Goal: Task Accomplishment & Management: Use online tool/utility

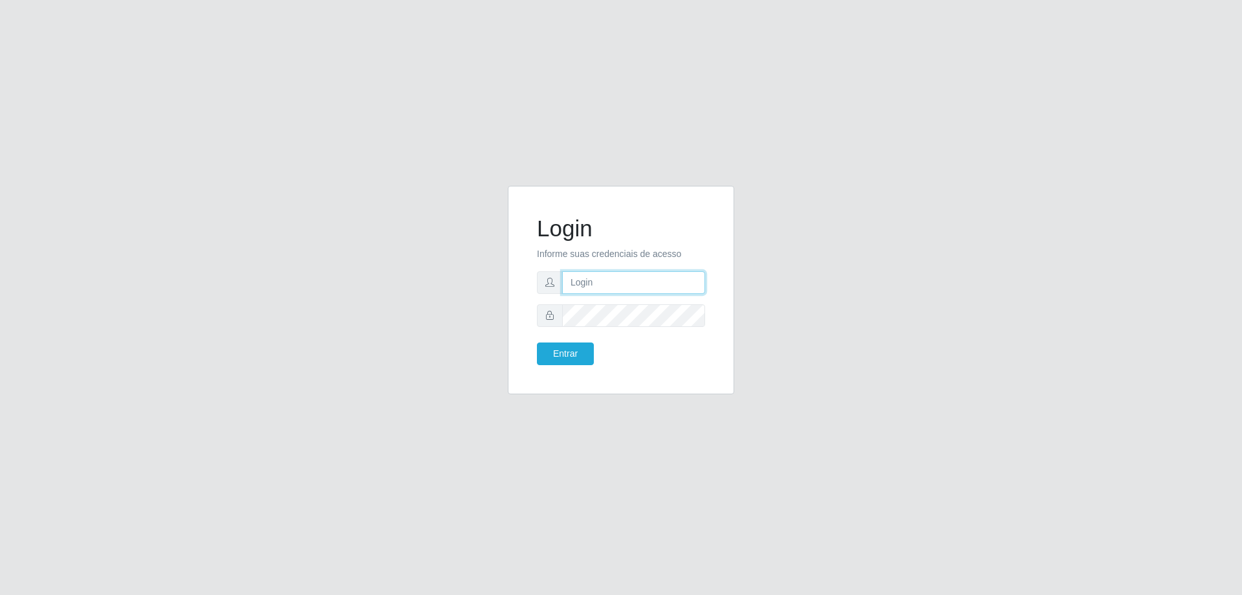
type input "[PERSON_NAME][EMAIL_ADDRESS][DOMAIN_NAME]"
click at [978, 107] on div "Login Informe suas credenciais de acesso [PERSON_NAME][EMAIL_ADDRESS][DOMAIN_NA…" at bounding box center [621, 297] width 1242 height 595
type input "[PERSON_NAME][EMAIL_ADDRESS][DOMAIN_NAME]"
click at [573, 352] on button "Entrar" at bounding box center [565, 353] width 57 height 23
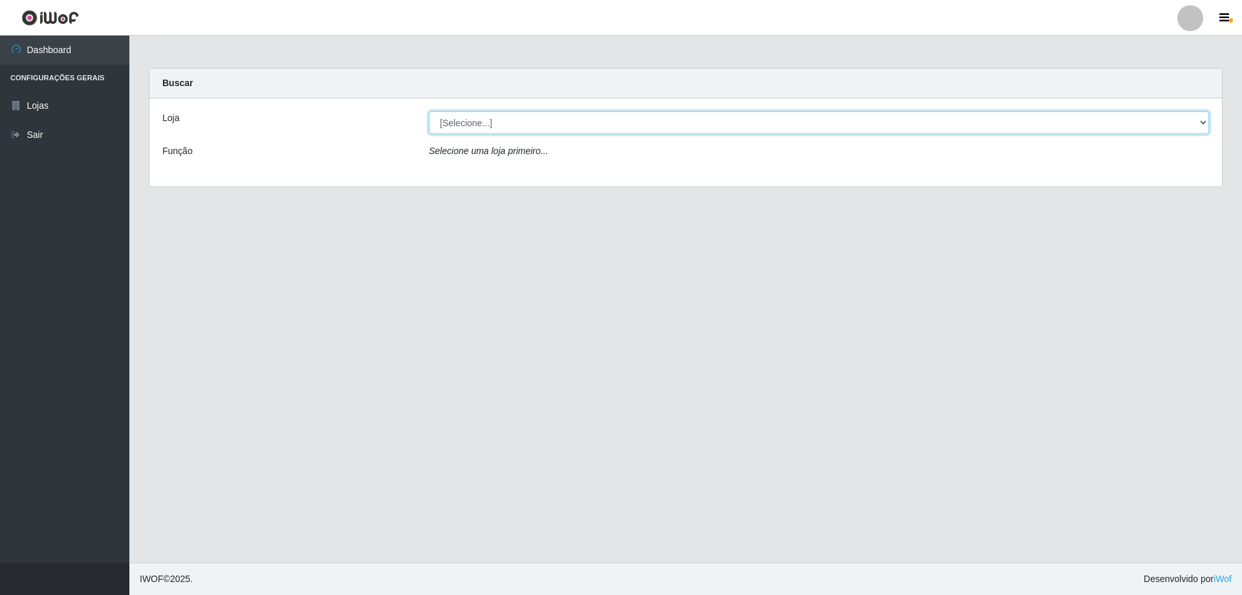
click at [1200, 126] on select "[Selecione...] Atacado Vem - [STREET_ADDRESS]" at bounding box center [819, 122] width 780 height 23
select select "461"
click at [429, 111] on select "[Selecione...] Atacado Vem - [STREET_ADDRESS]" at bounding box center [819, 122] width 780 height 23
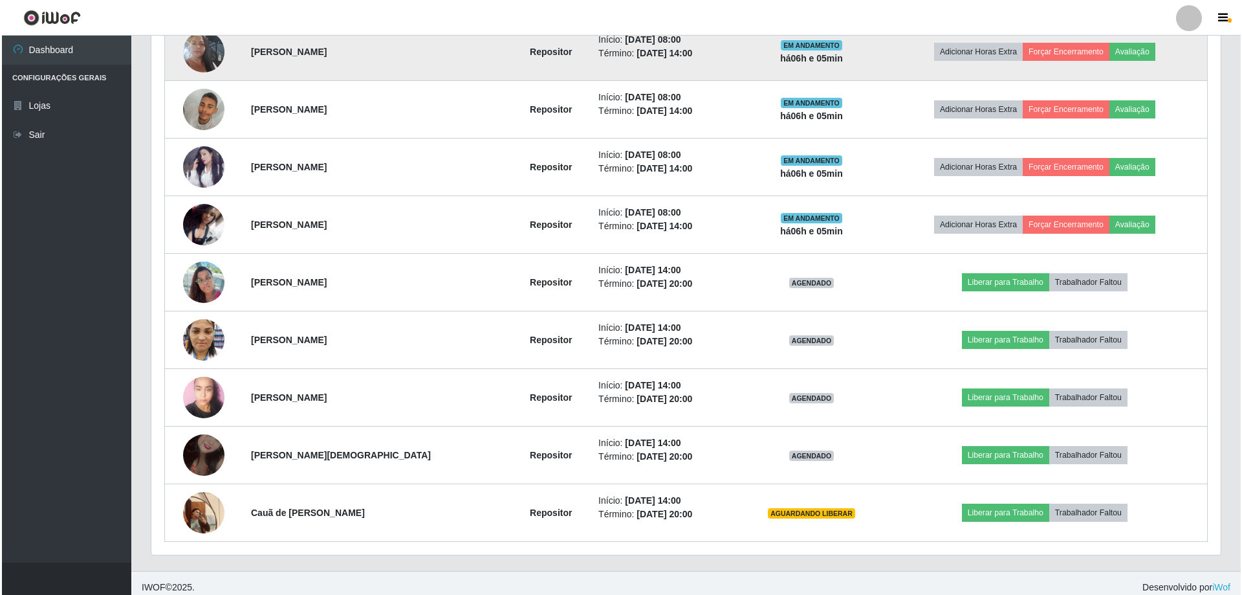
scroll to position [610, 0]
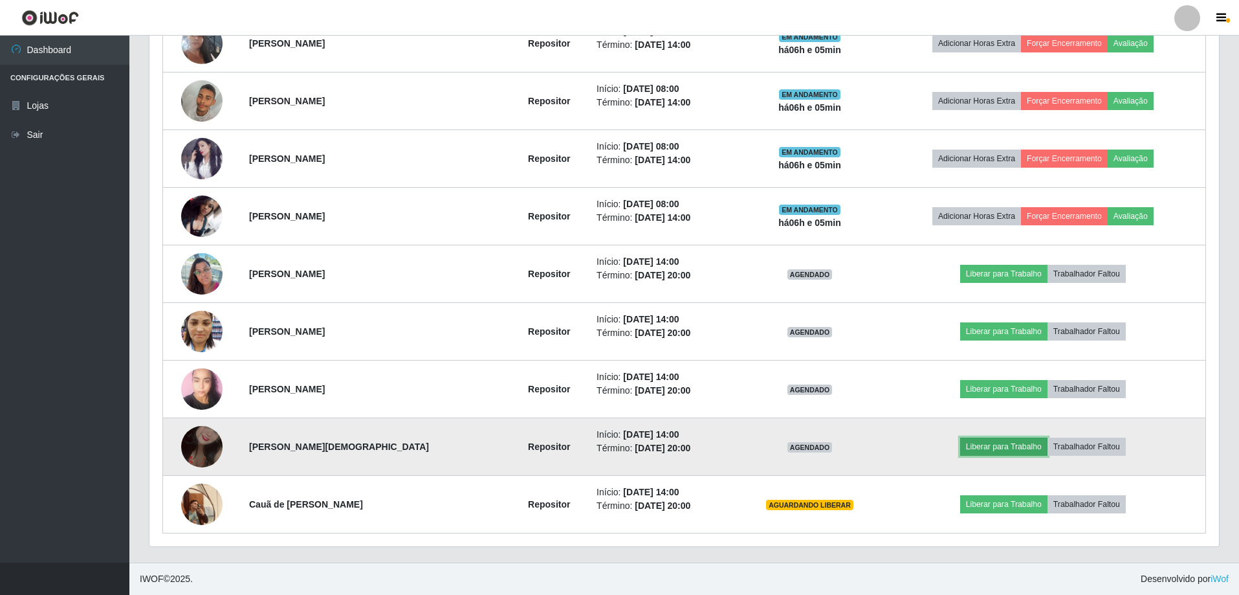
click at [996, 443] on button "Liberar para Trabalho" at bounding box center [1003, 446] width 87 height 18
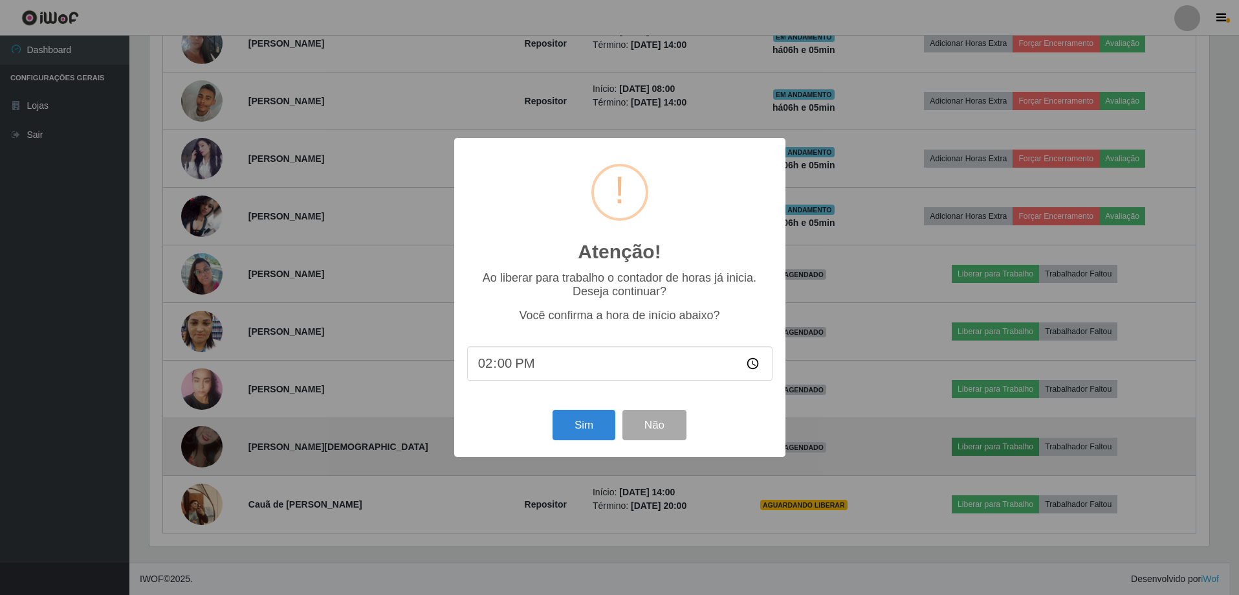
scroll to position [268, 1063]
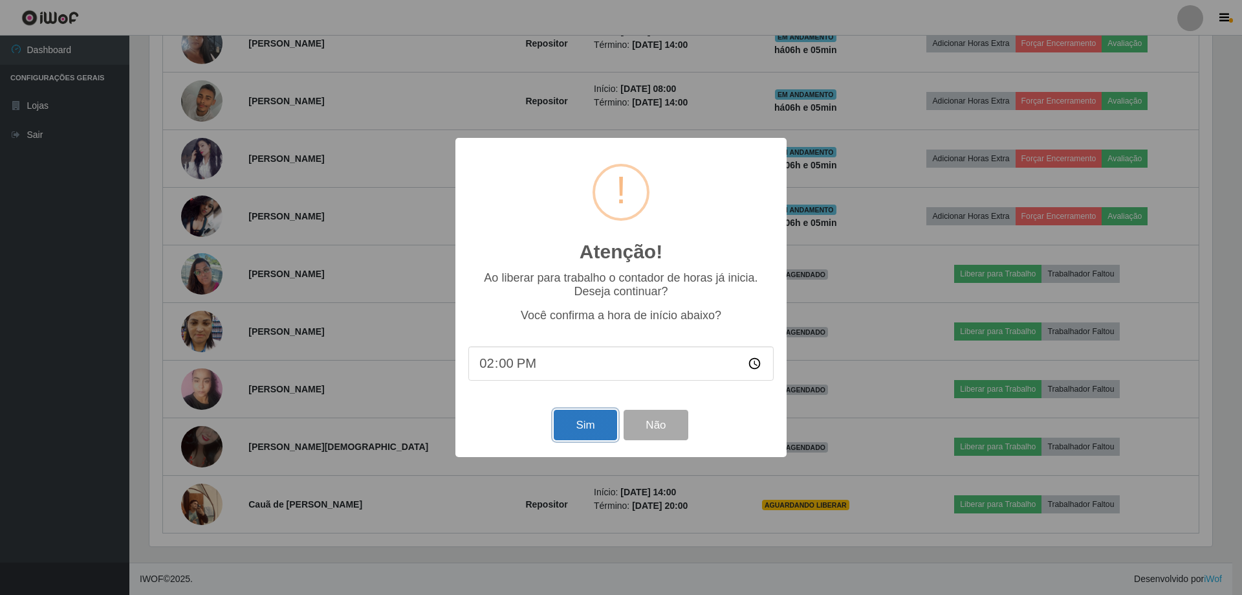
click at [606, 424] on button "Sim" at bounding box center [585, 425] width 63 height 30
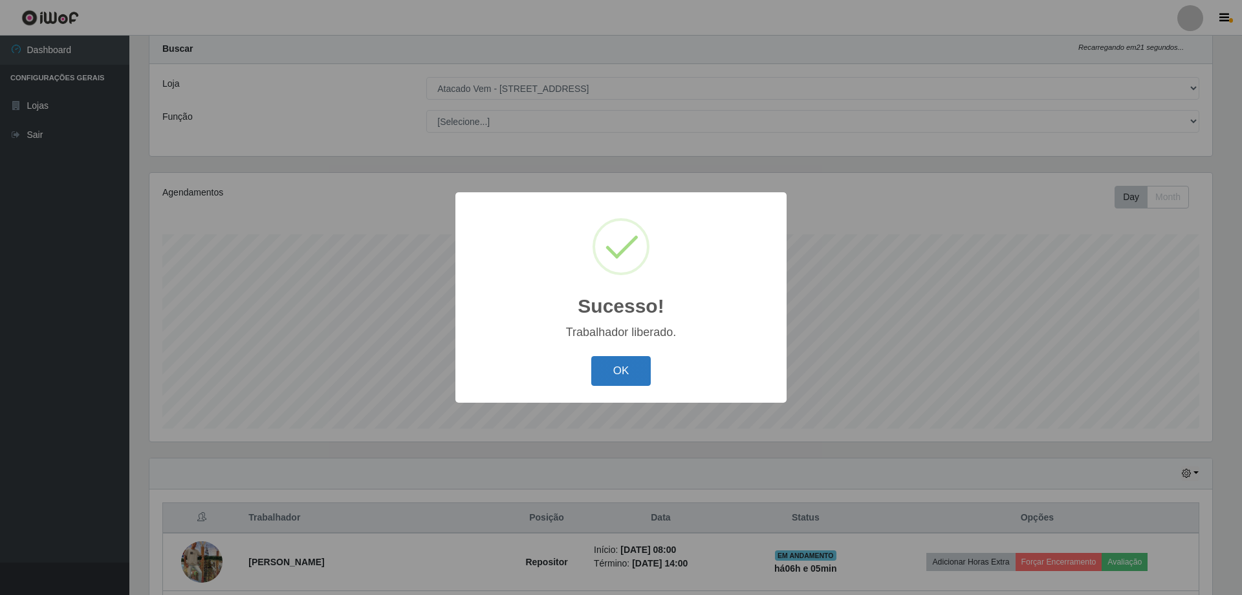
drag, startPoint x: 606, startPoint y: 376, endPoint x: 618, endPoint y: 372, distance: 12.3
click at [607, 376] on button "OK" at bounding box center [621, 371] width 60 height 30
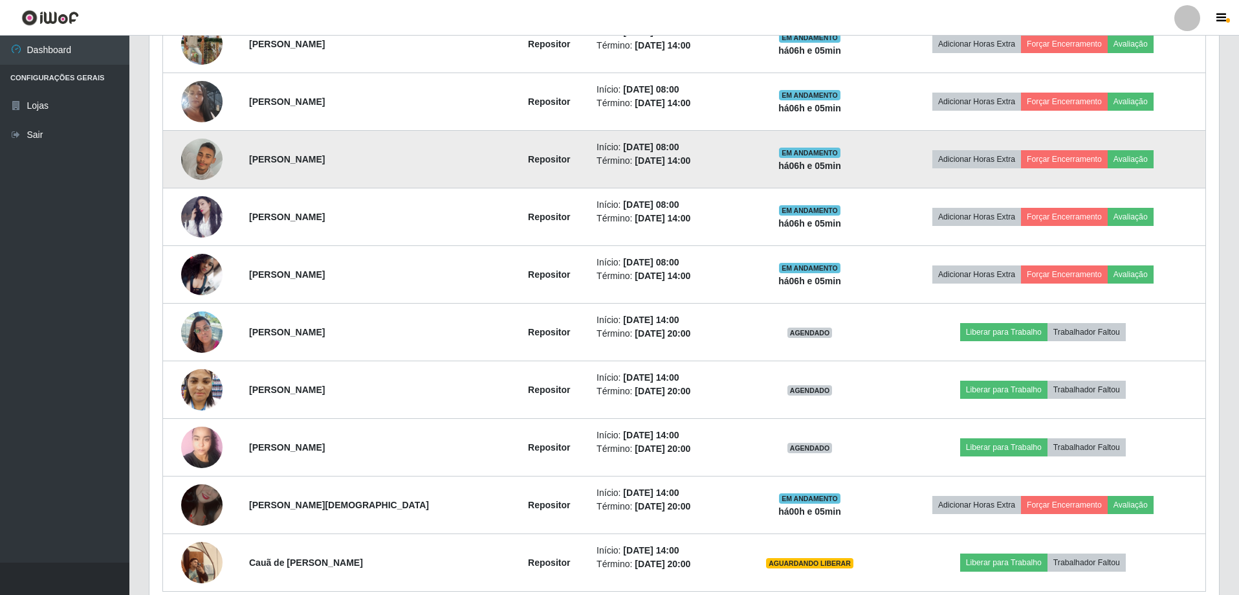
scroll to position [610, 0]
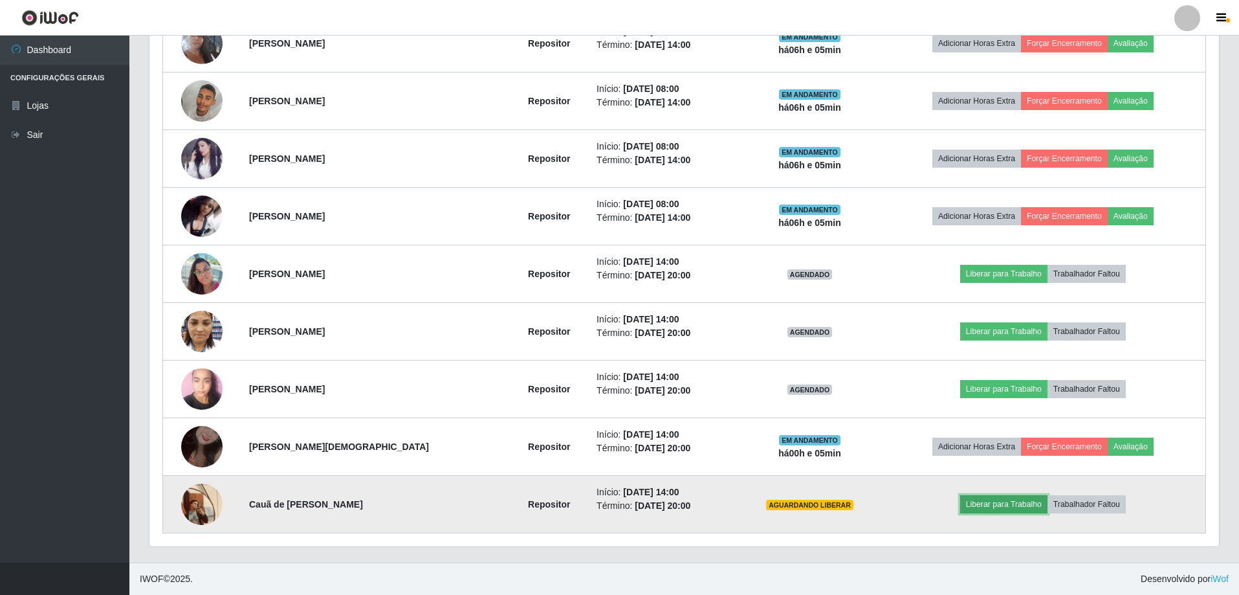
click at [992, 503] on button "Liberar para Trabalho" at bounding box center [1003, 504] width 87 height 18
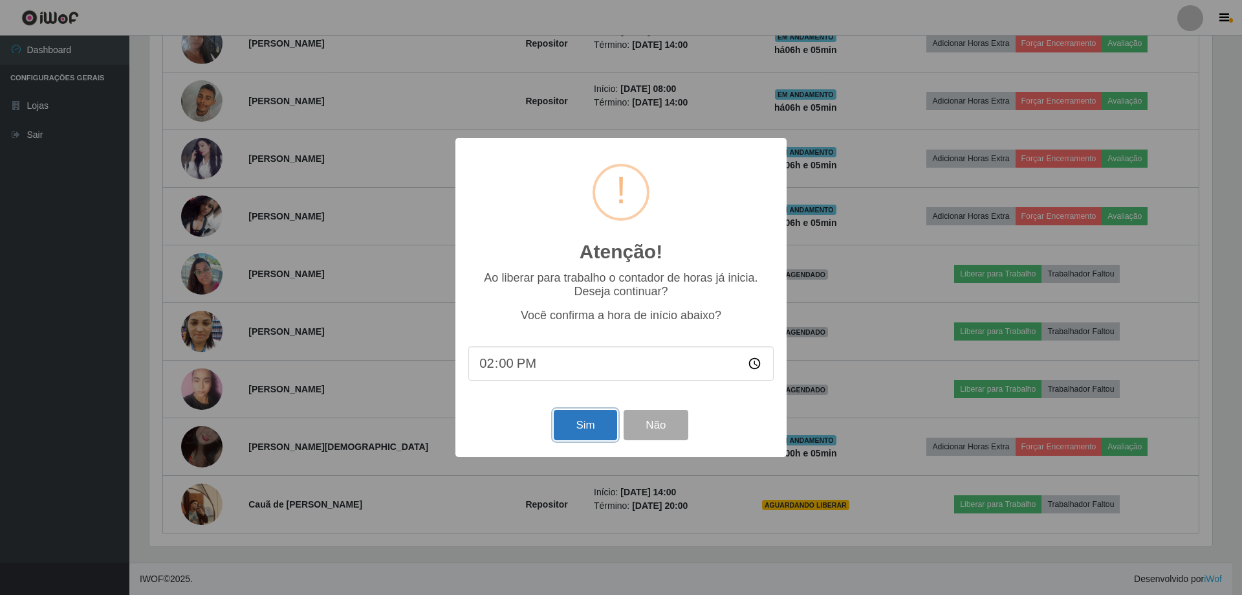
click at [595, 432] on button "Sim" at bounding box center [585, 425] width 63 height 30
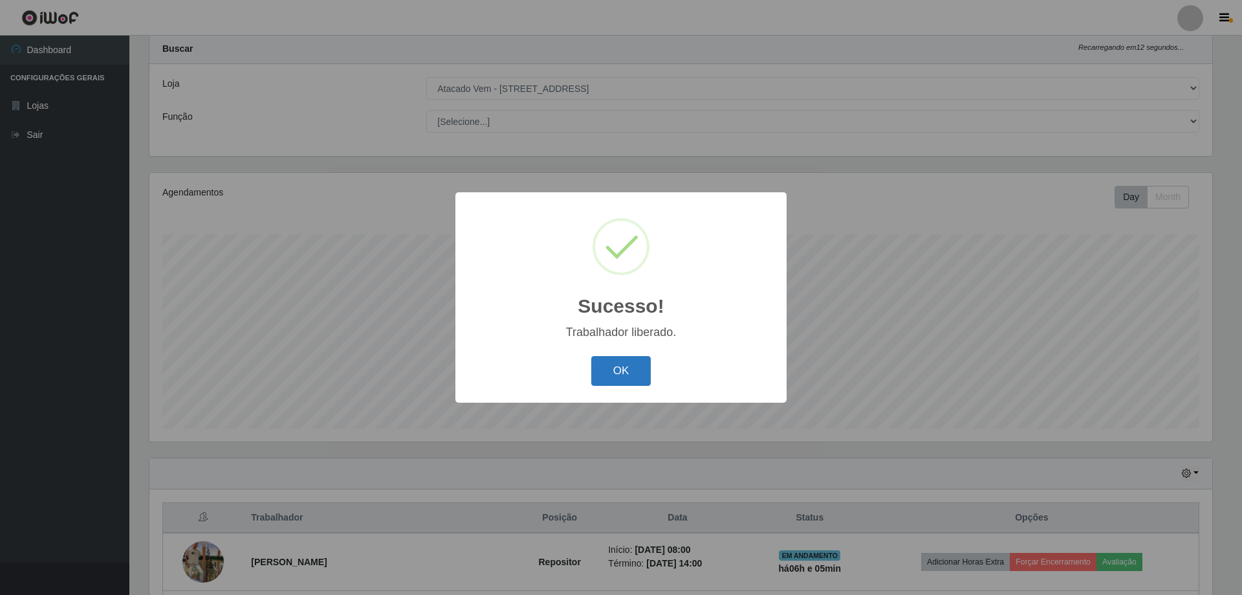
click at [622, 368] on button "OK" at bounding box center [621, 371] width 60 height 30
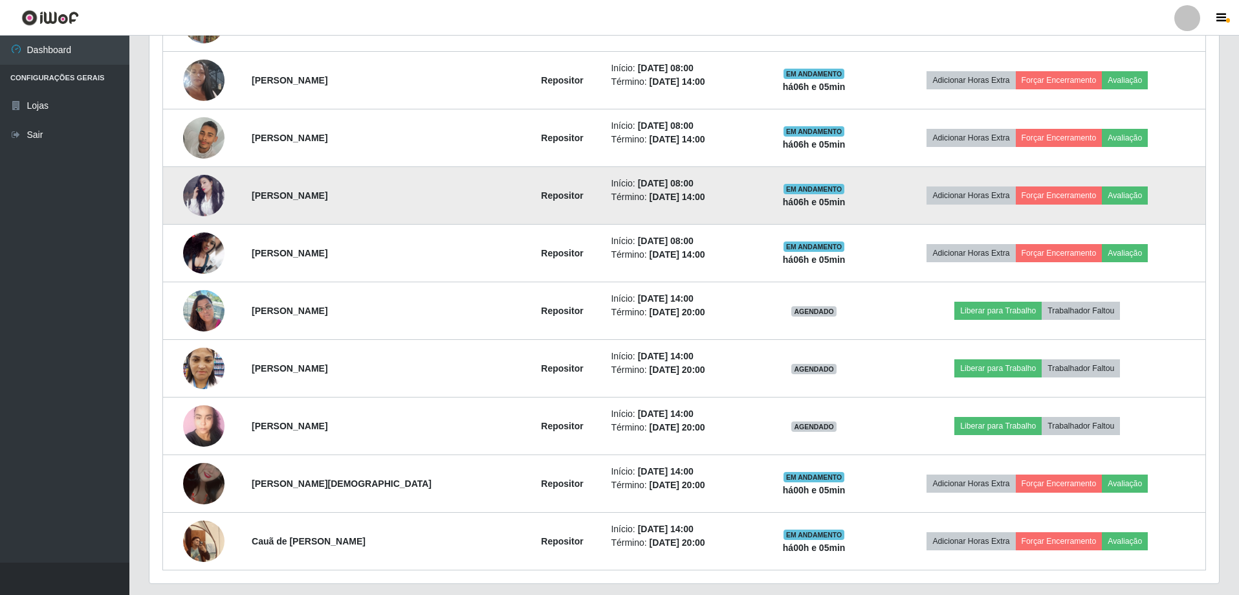
scroll to position [610, 0]
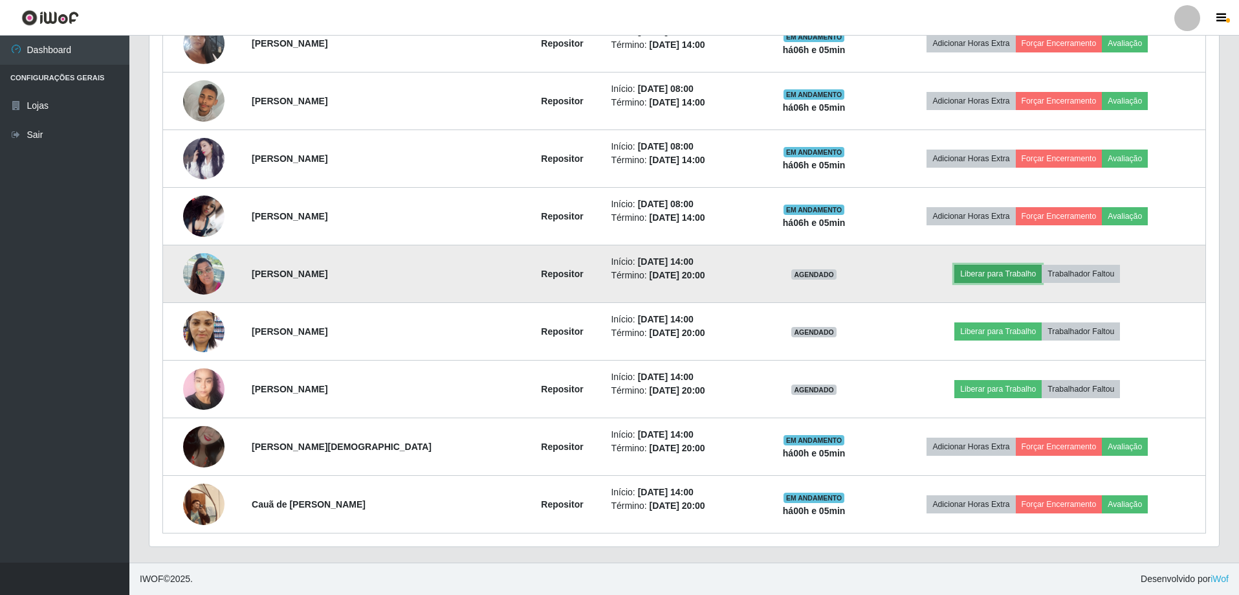
click at [996, 272] on button "Liberar para Trabalho" at bounding box center [997, 274] width 87 height 18
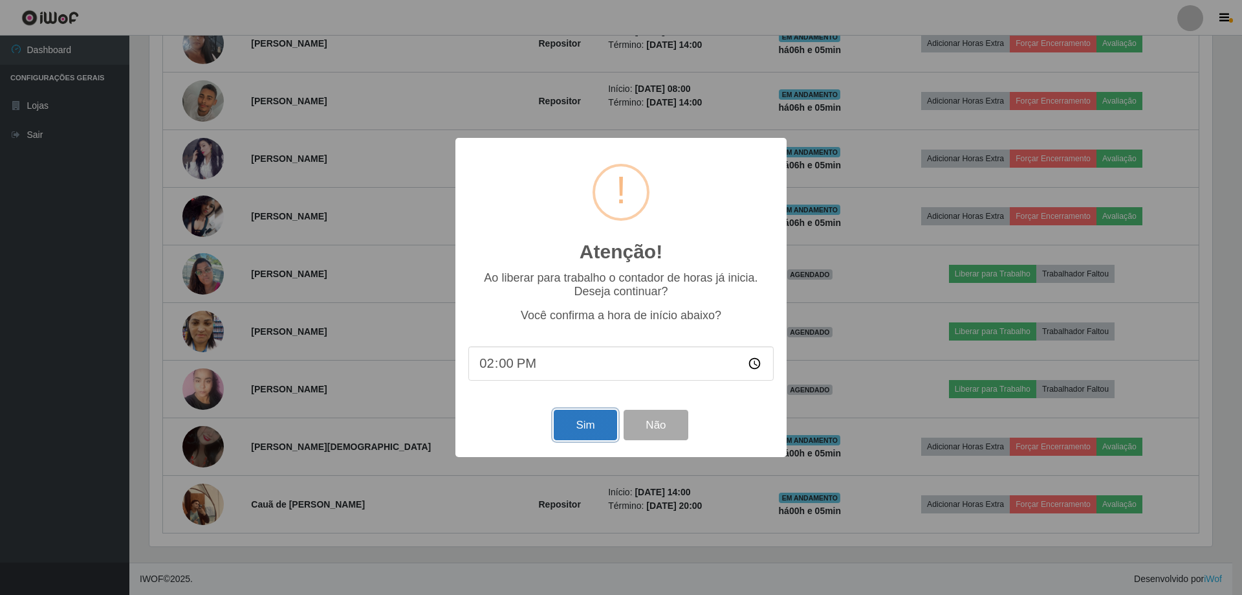
click at [582, 424] on button "Sim" at bounding box center [585, 425] width 63 height 30
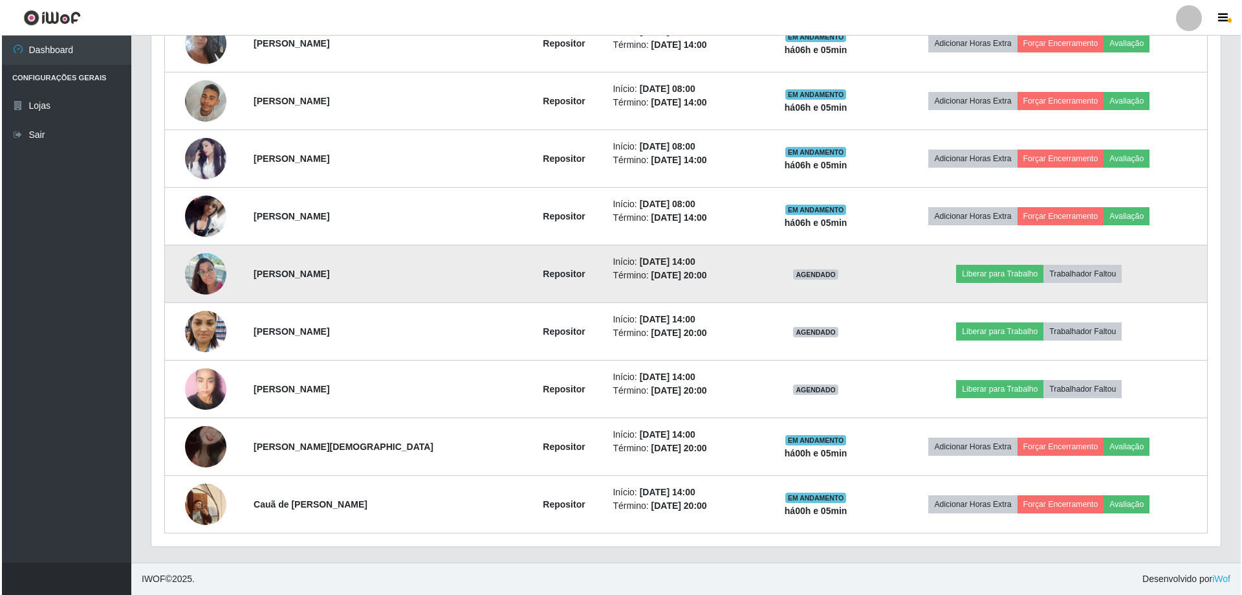
scroll to position [0, 0]
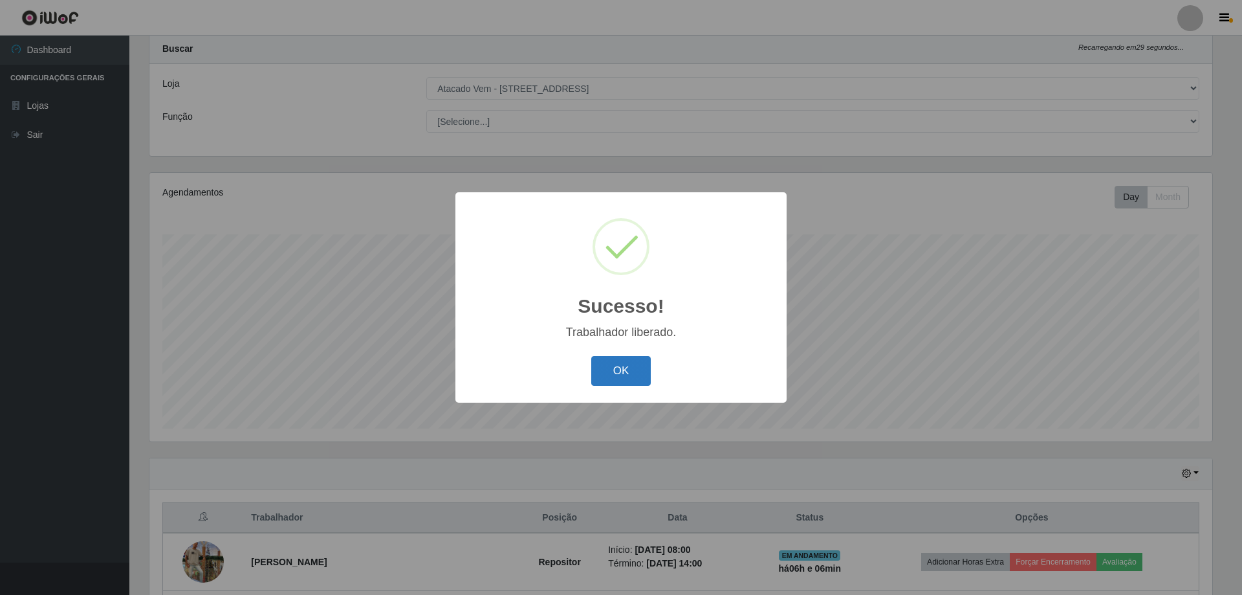
click at [615, 371] on button "OK" at bounding box center [621, 371] width 60 height 30
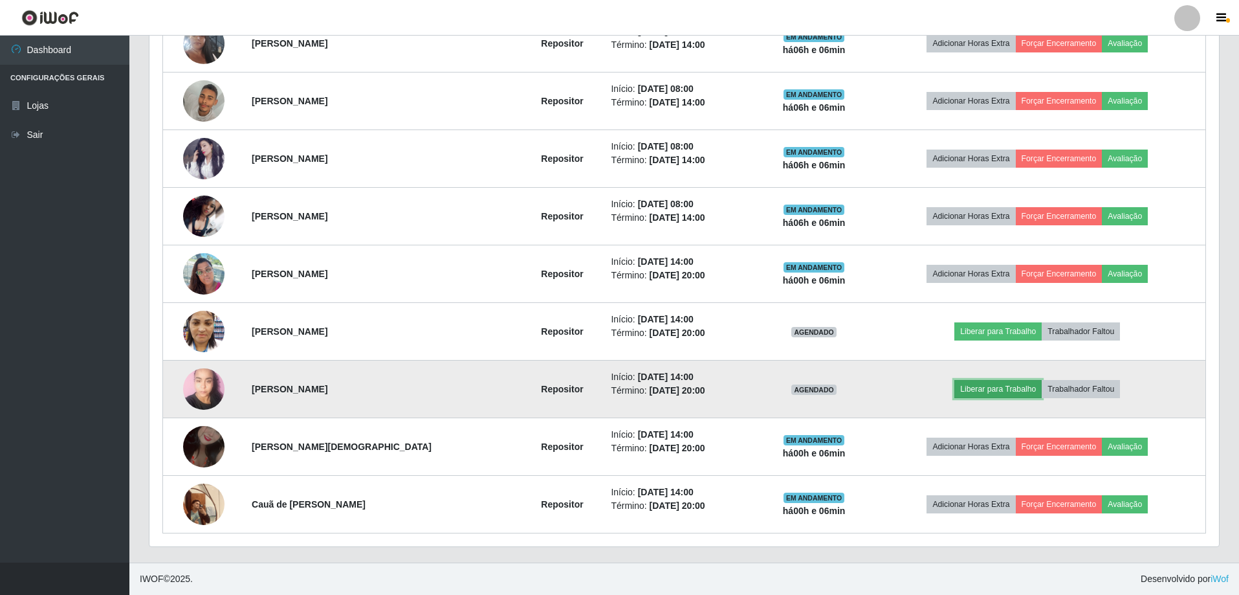
click at [992, 386] on button "Liberar para Trabalho" at bounding box center [997, 389] width 87 height 18
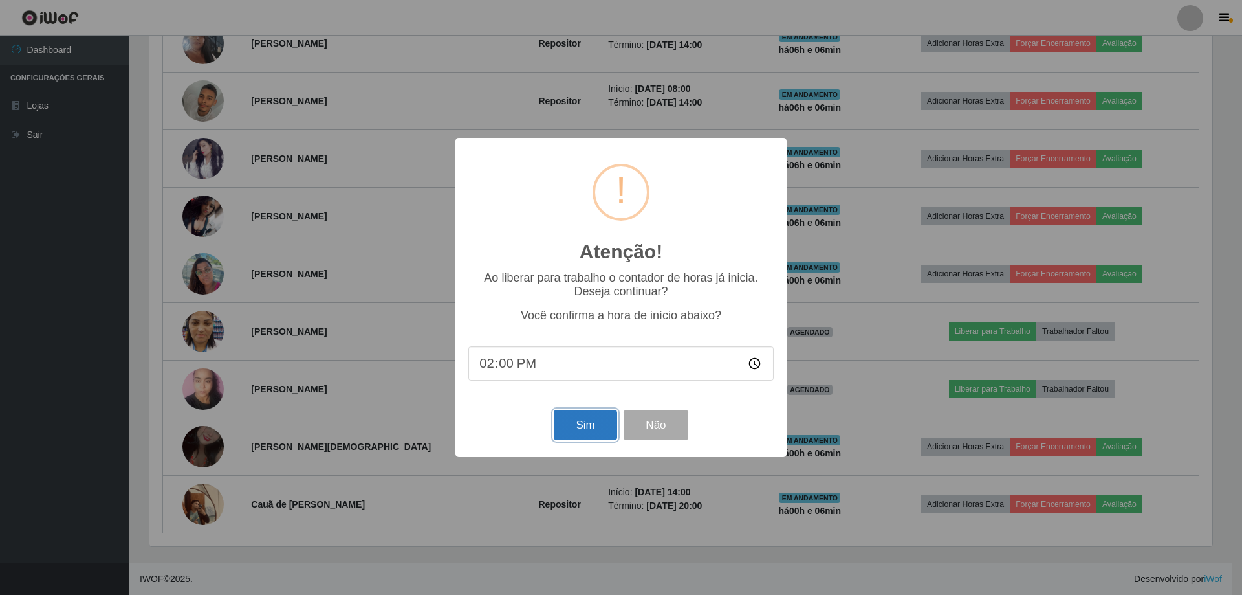
click at [582, 427] on button "Sim" at bounding box center [585, 425] width 63 height 30
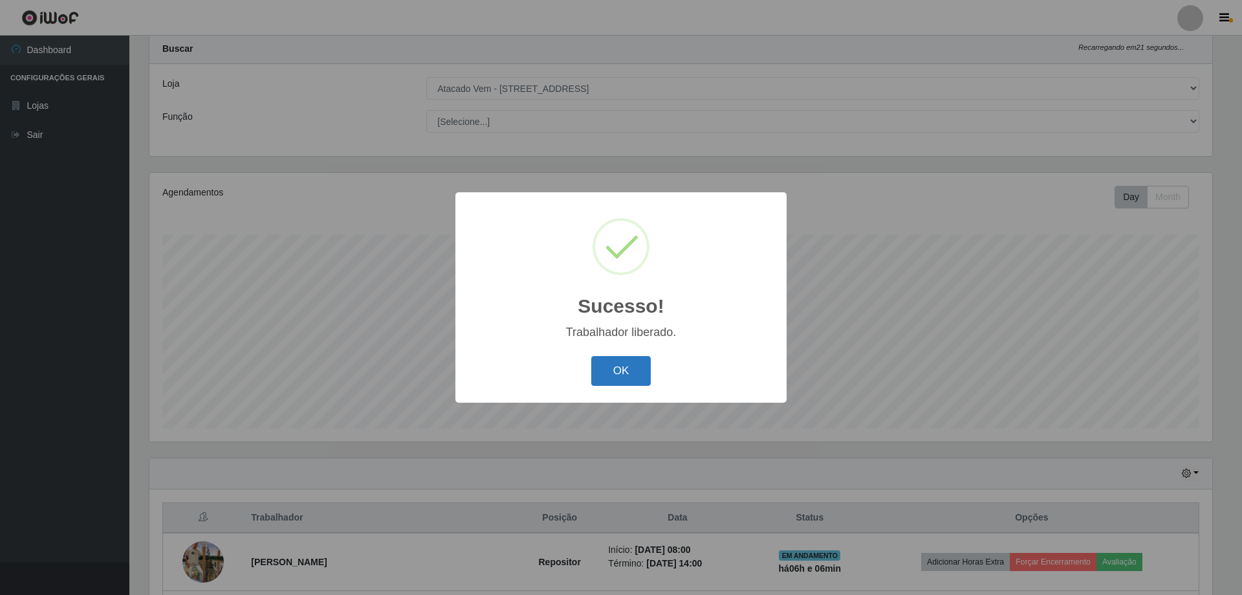
click at [612, 374] on button "OK" at bounding box center [621, 371] width 60 height 30
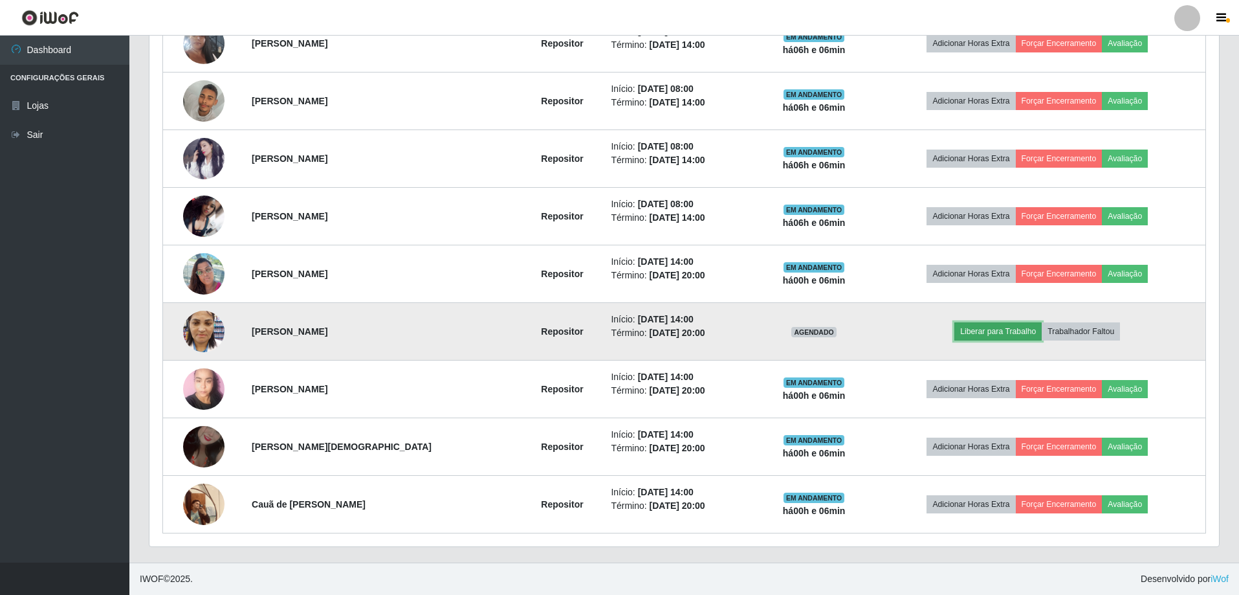
click at [985, 329] on button "Liberar para Trabalho" at bounding box center [997, 331] width 87 height 18
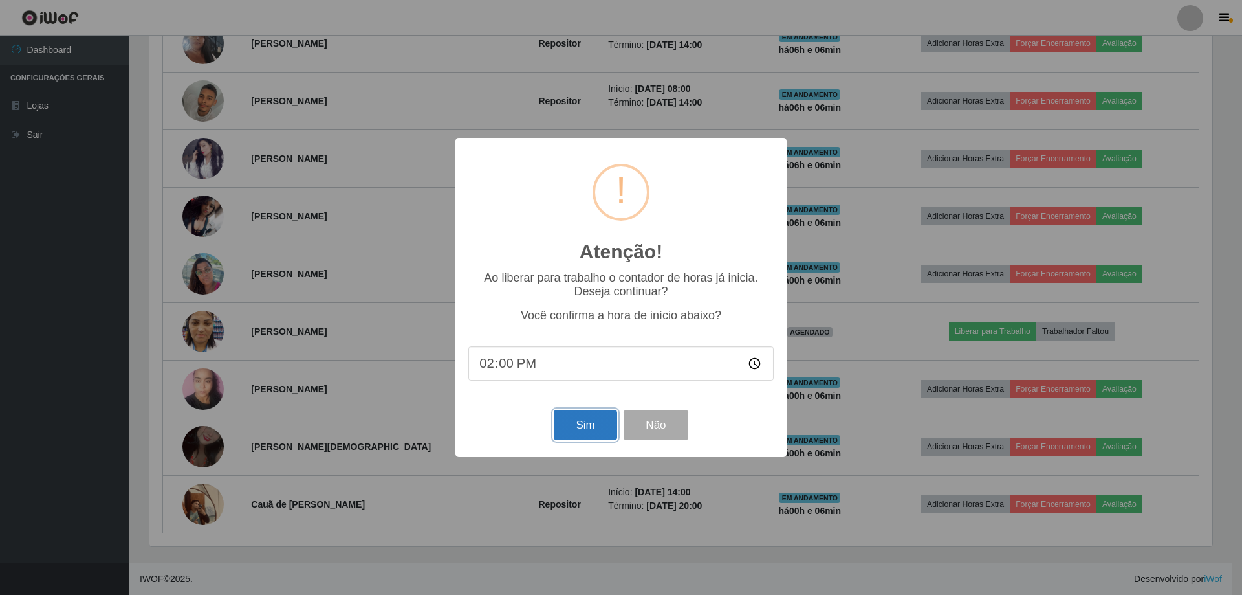
click at [586, 423] on button "Sim" at bounding box center [585, 425] width 63 height 30
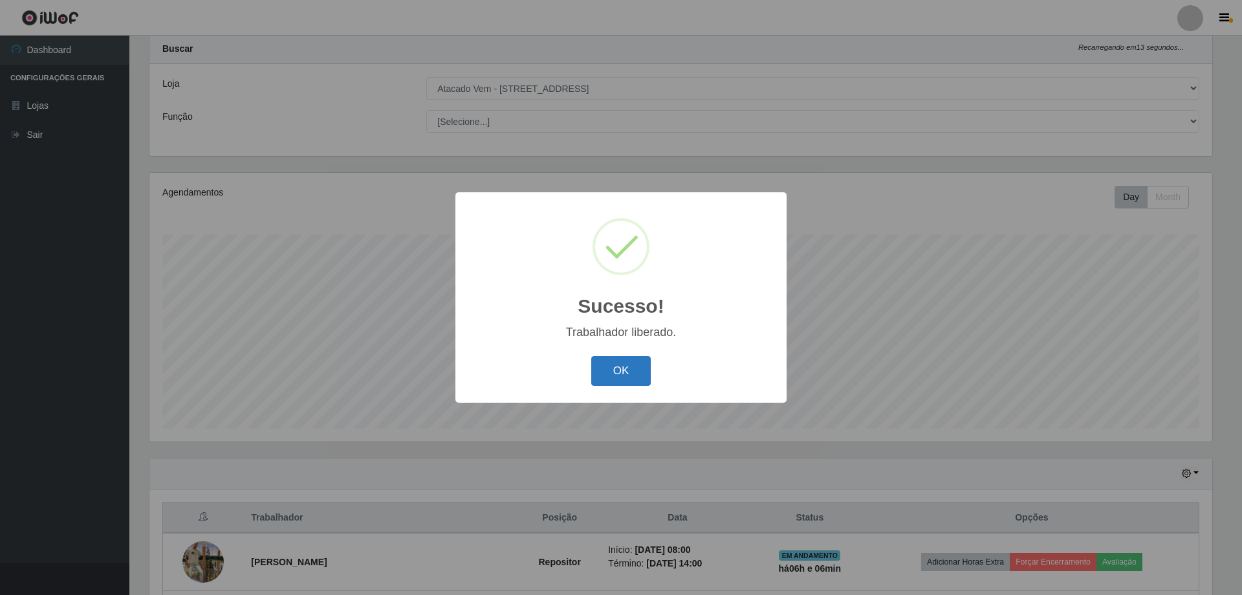
click at [610, 371] on button "OK" at bounding box center [621, 371] width 60 height 30
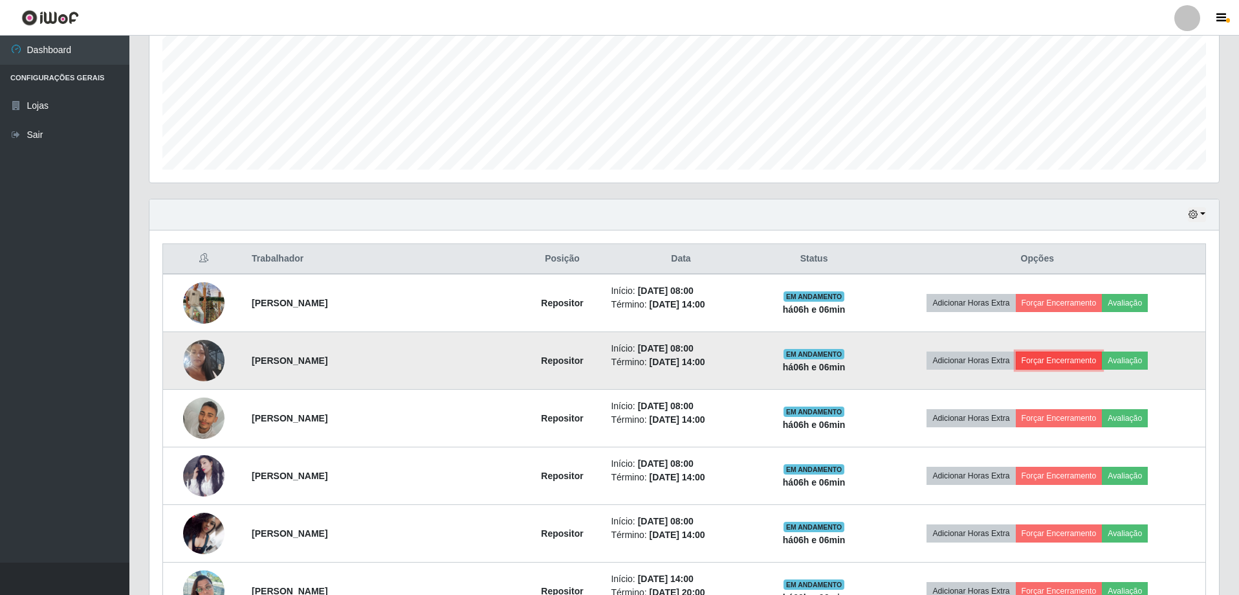
click at [1047, 356] on button "Forçar Encerramento" at bounding box center [1059, 360] width 87 height 18
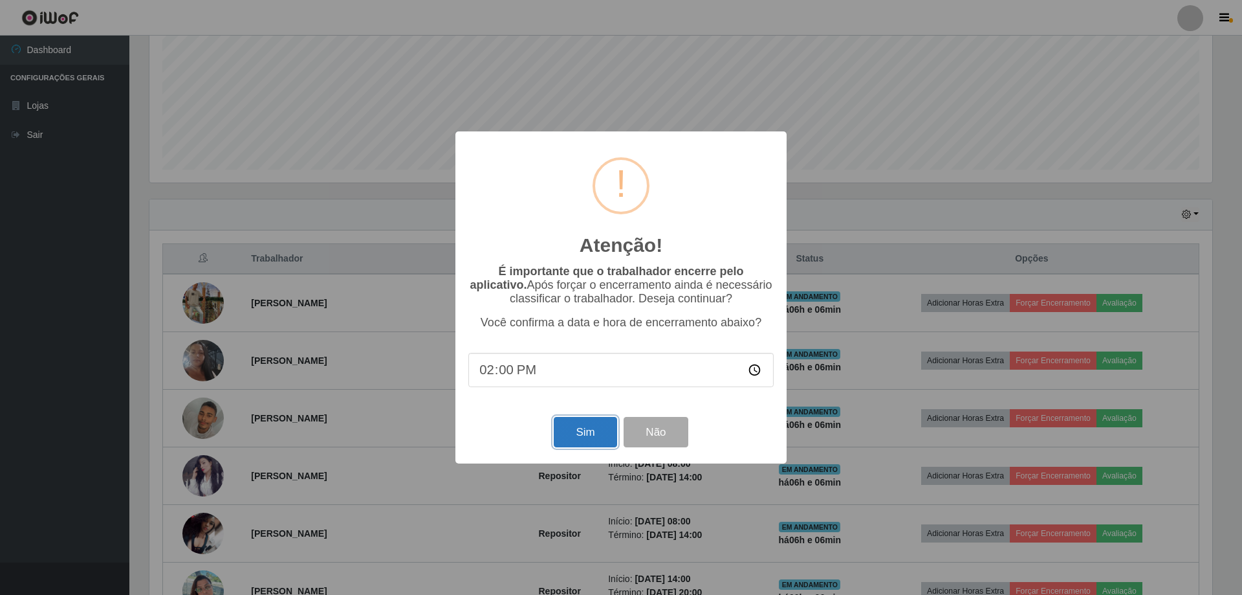
click at [578, 433] on button "Sim" at bounding box center [585, 432] width 63 height 30
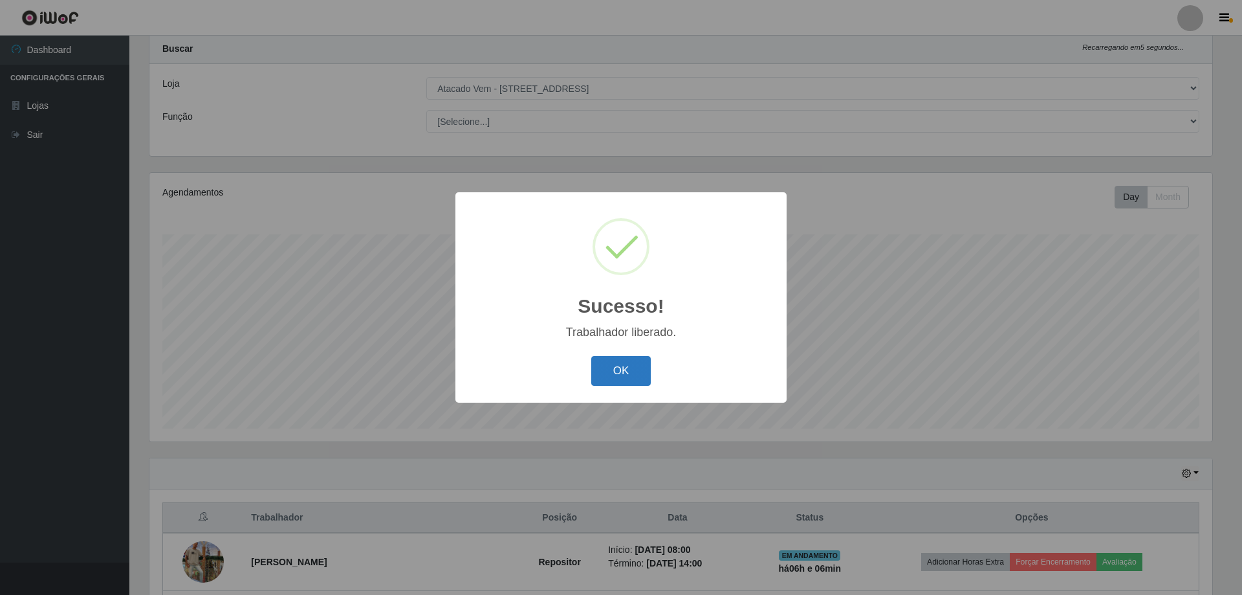
click at [609, 377] on button "OK" at bounding box center [621, 371] width 60 height 30
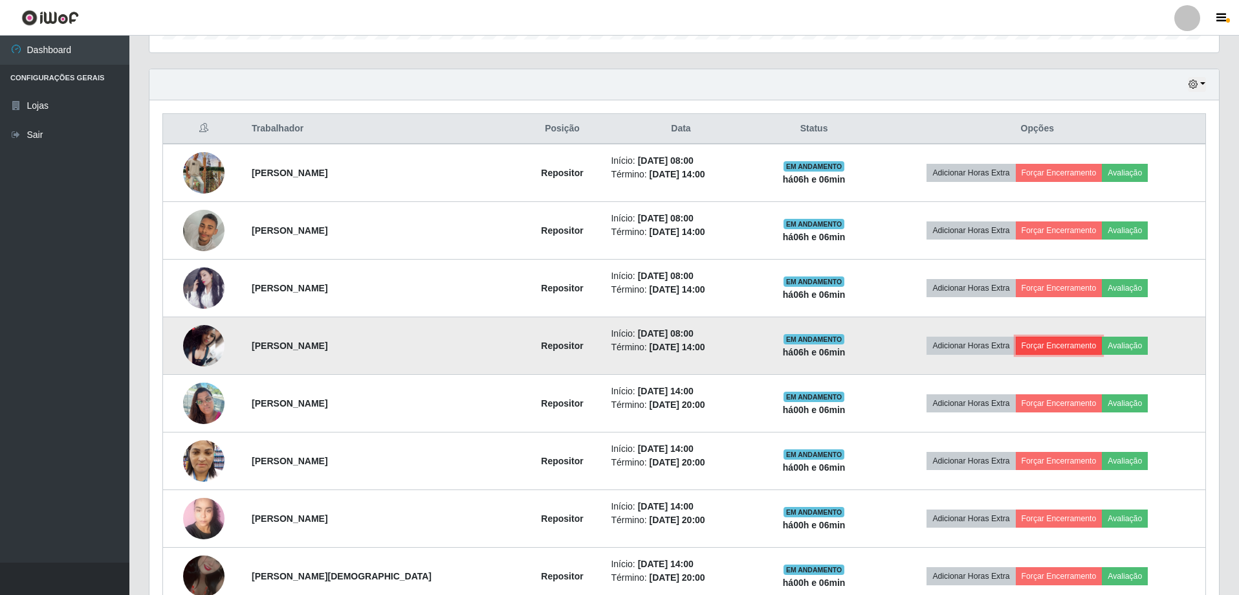
click at [1051, 345] on button "Forçar Encerramento" at bounding box center [1059, 345] width 87 height 18
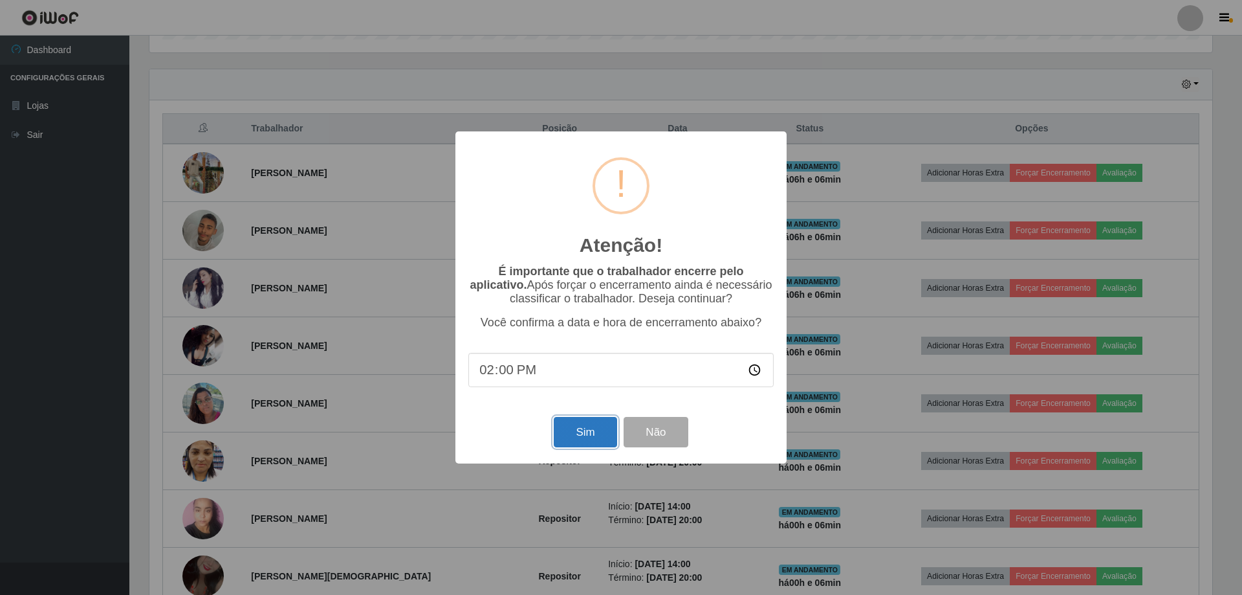
click at [591, 436] on button "Sim" at bounding box center [585, 432] width 63 height 30
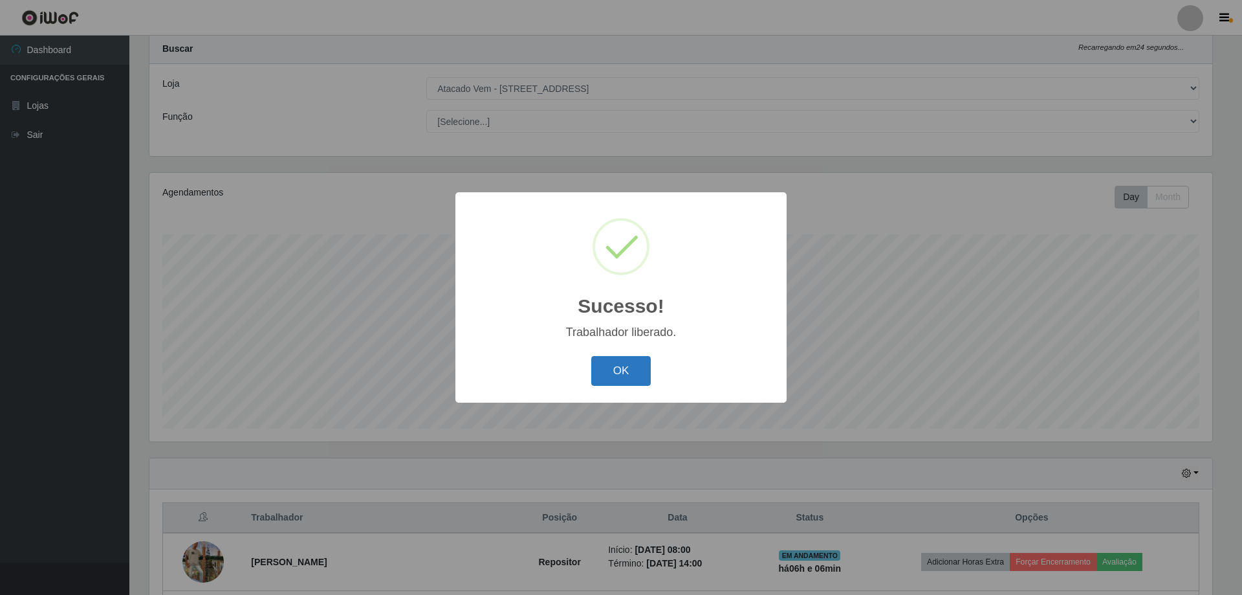
click at [622, 366] on button "OK" at bounding box center [621, 371] width 60 height 30
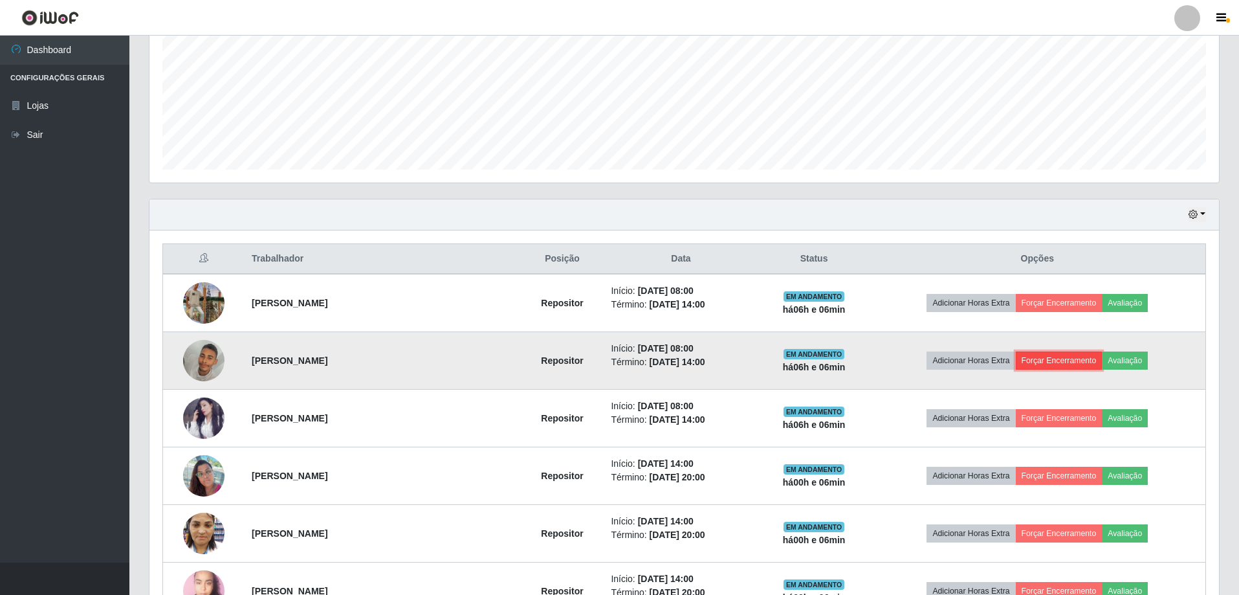
click at [1036, 360] on button "Forçar Encerramento" at bounding box center [1059, 360] width 87 height 18
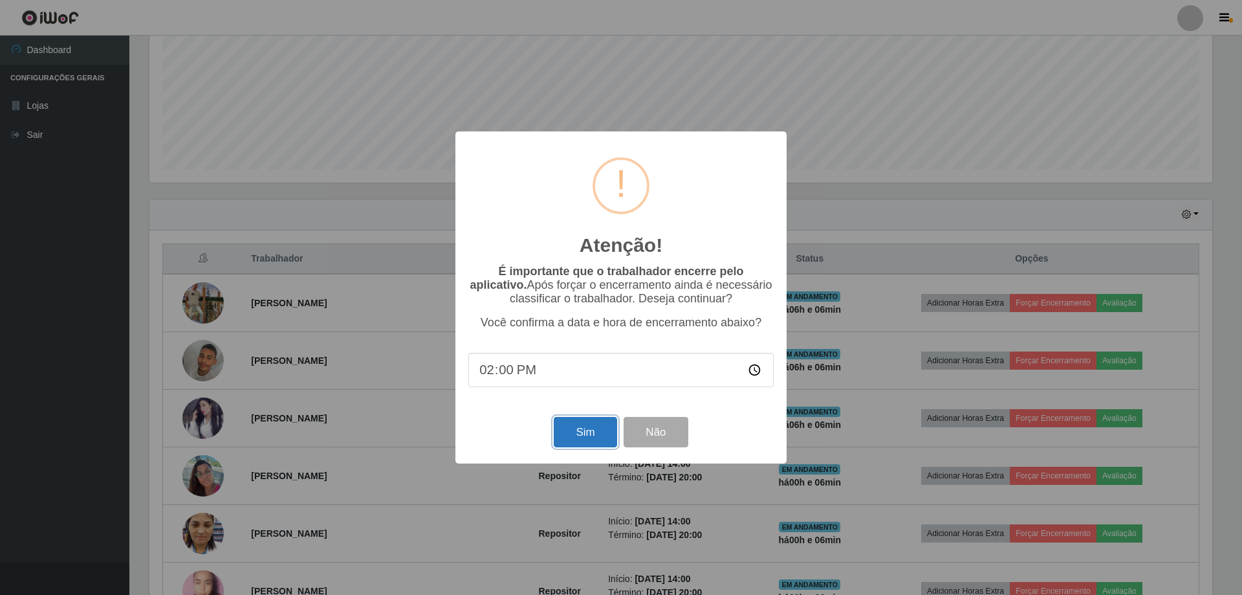
click at [571, 436] on button "Sim" at bounding box center [585, 432] width 63 height 30
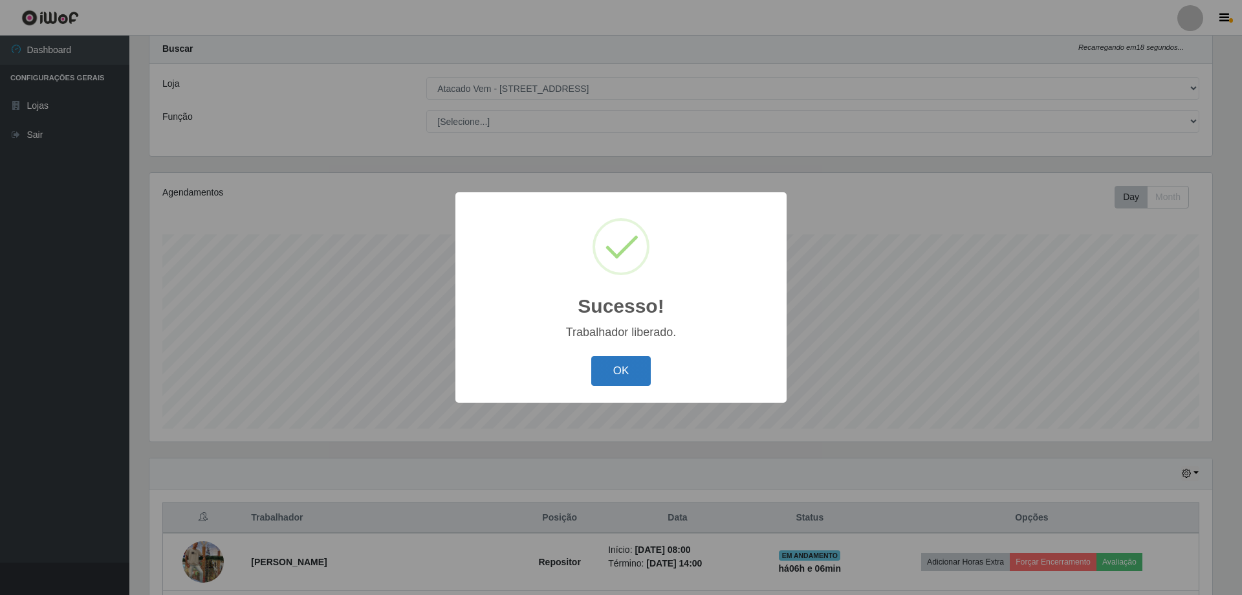
click at [613, 367] on button "OK" at bounding box center [621, 371] width 60 height 30
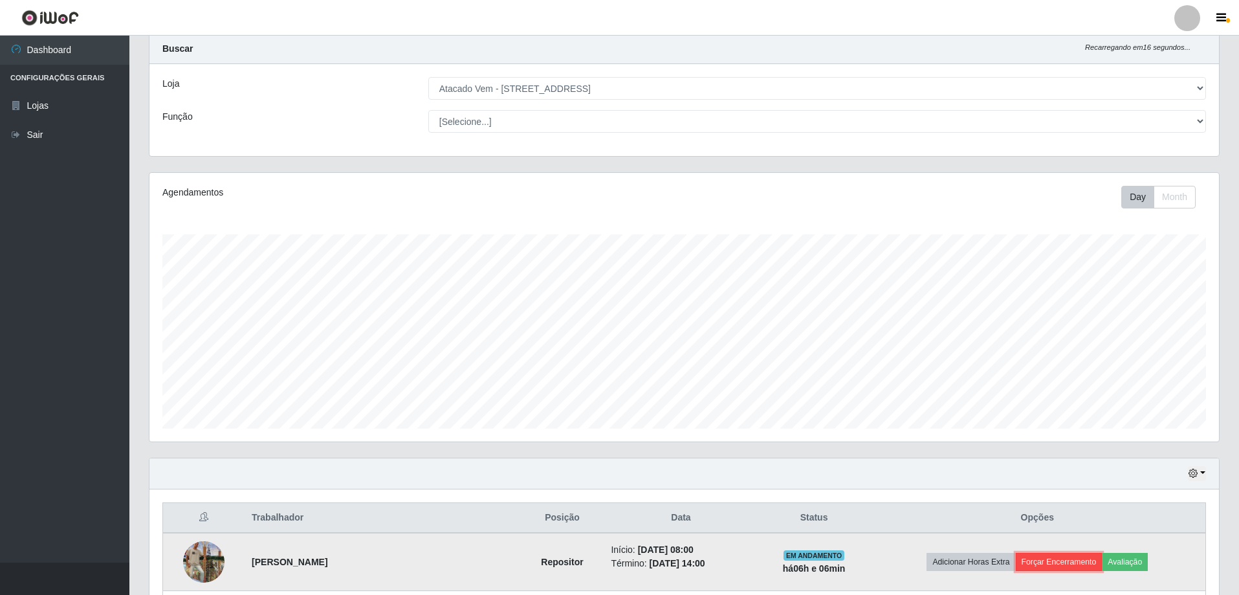
click at [1034, 562] on button "Forçar Encerramento" at bounding box center [1059, 562] width 87 height 18
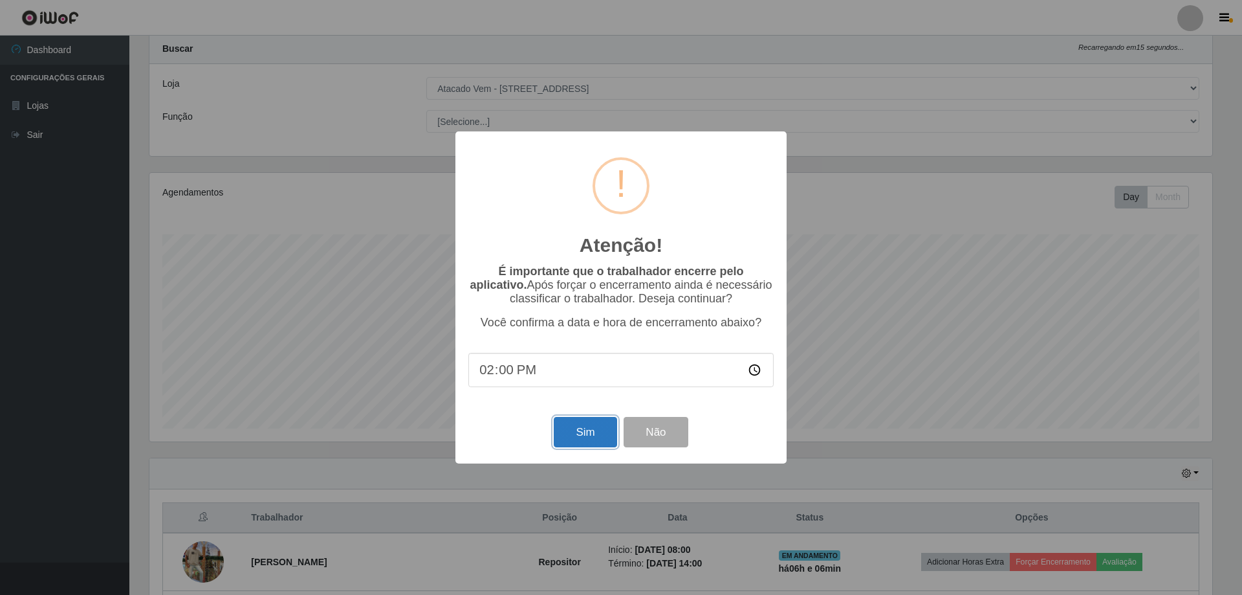
click at [587, 438] on button "Sim" at bounding box center [585, 432] width 63 height 30
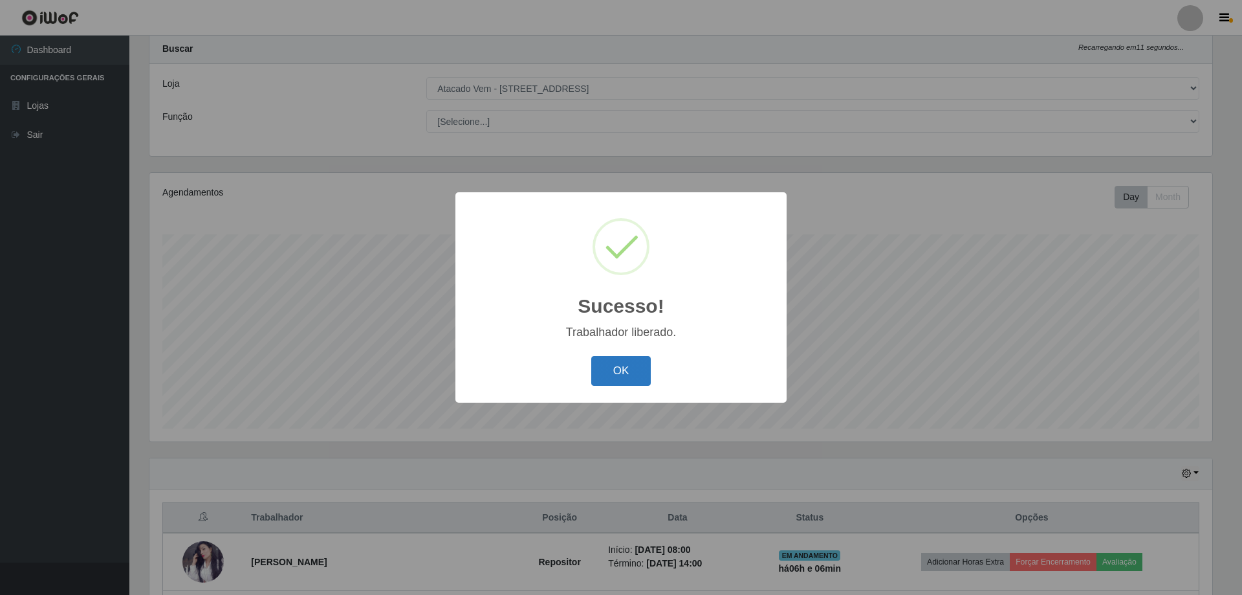
click at [607, 366] on button "OK" at bounding box center [621, 371] width 60 height 30
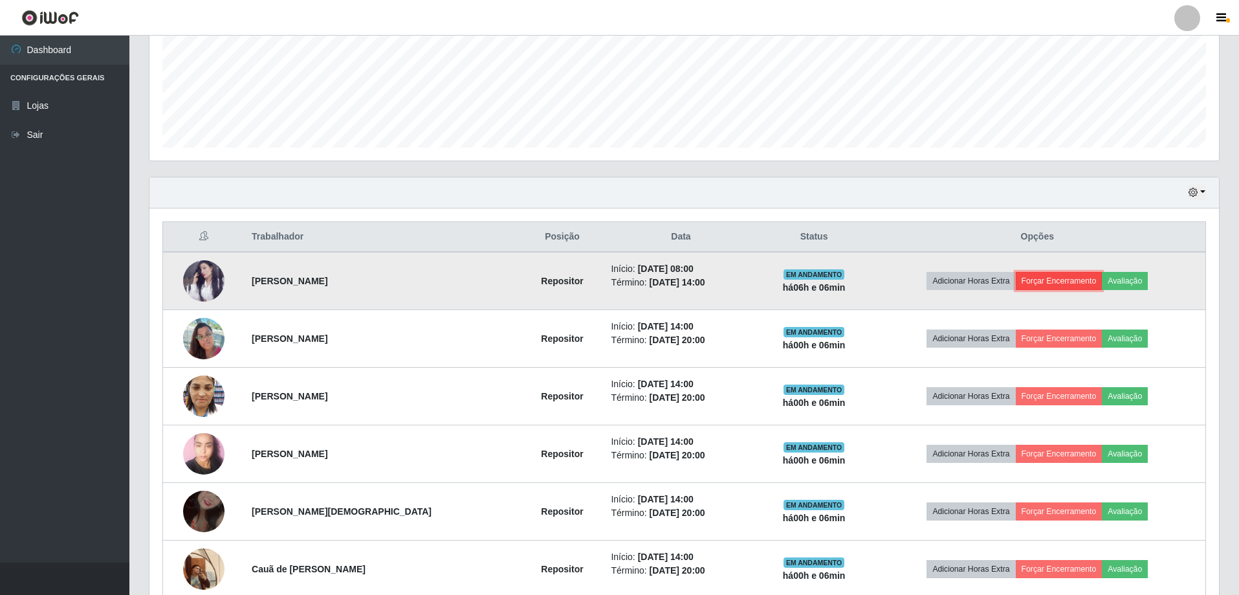
click at [1043, 278] on button "Forçar Encerramento" at bounding box center [1059, 281] width 87 height 18
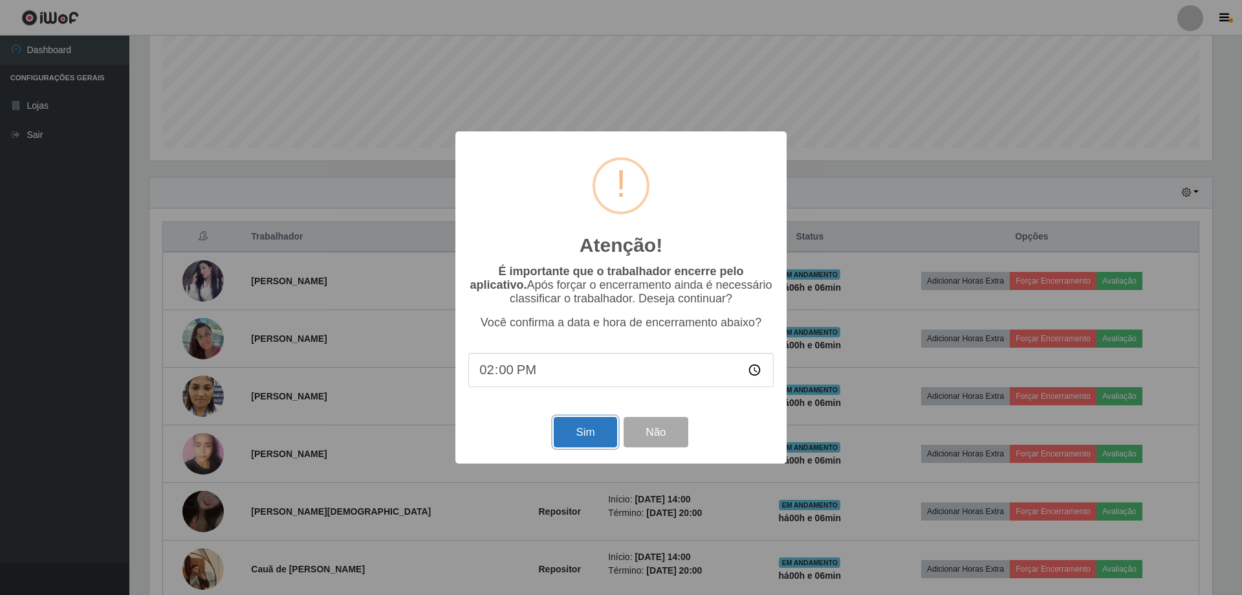
click at [579, 430] on button "Sim" at bounding box center [585, 432] width 63 height 30
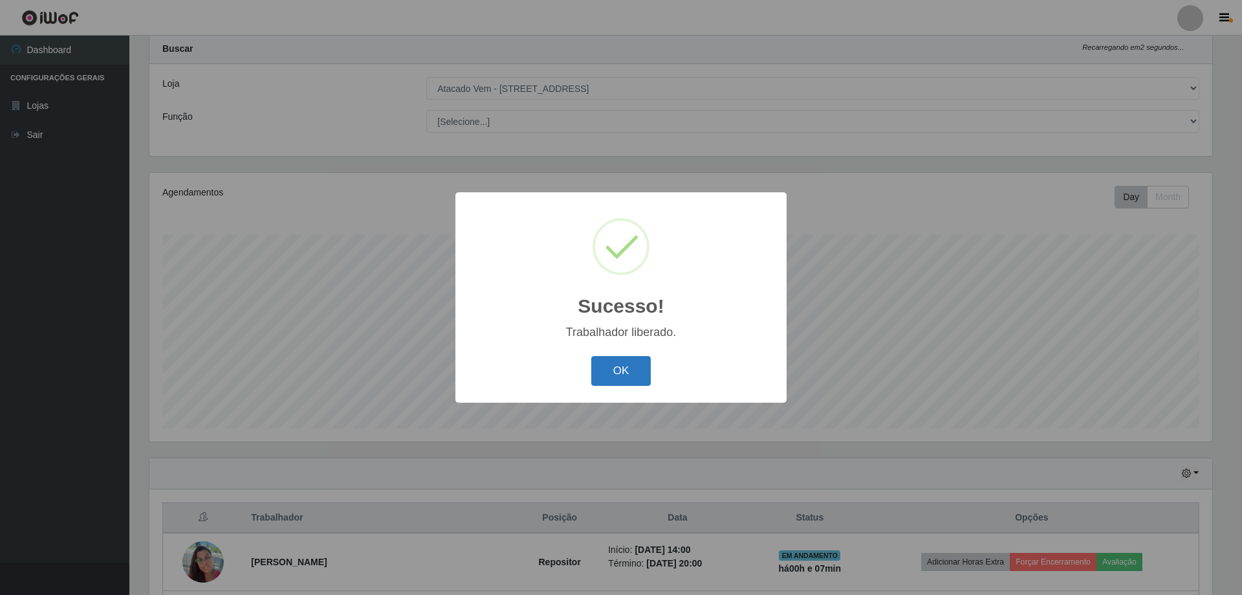
click at [619, 362] on button "OK" at bounding box center [621, 371] width 60 height 30
